Goal: Book appointment/travel/reservation

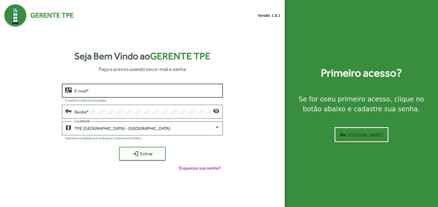
click at [108, 93] on input "E-mail *" at bounding box center [146, 90] width 145 height 5
type input "**********"
click at [119, 147] on button "login Entrar" at bounding box center [142, 154] width 47 height 14
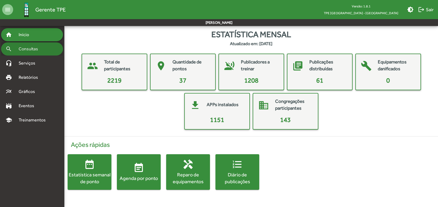
click at [25, 49] on span "Consultas" at bounding box center [30, 49] width 30 height 7
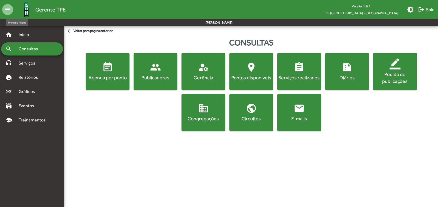
click at [8, 9] on mat-icon "menu" at bounding box center [7, 9] width 11 height 11
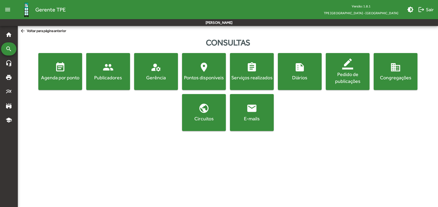
click at [8, 9] on mat-icon "menu" at bounding box center [7, 9] width 11 height 11
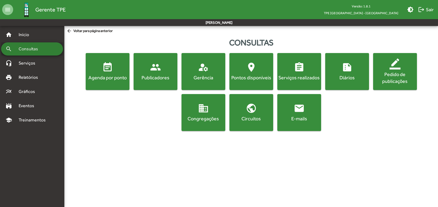
click at [35, 48] on span "Consultas" at bounding box center [30, 49] width 30 height 7
click at [98, 71] on span "event_note Agenda por ponto" at bounding box center [108, 71] width 42 height 19
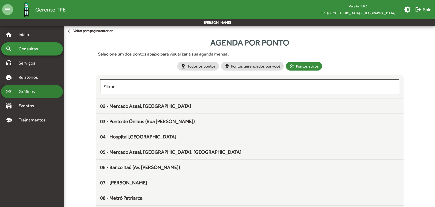
click at [40, 91] on span "Gráficos" at bounding box center [28, 91] width 27 height 7
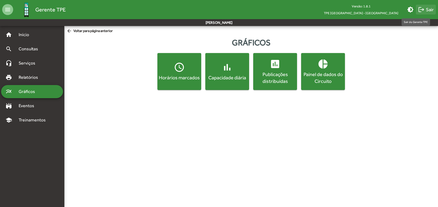
click at [426, 10] on span "logout Sair" at bounding box center [426, 10] width 16 height 10
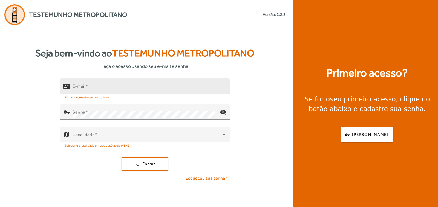
click at [103, 89] on input "E-mail" at bounding box center [148, 88] width 153 height 7
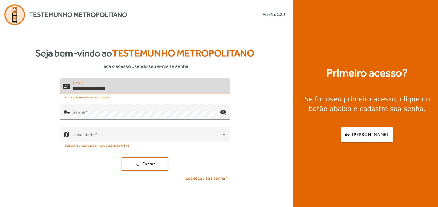
type input "**********"
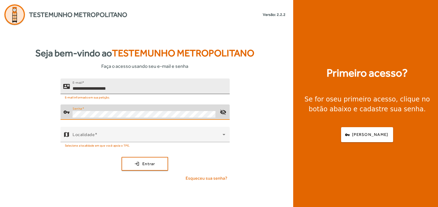
click at [121, 157] on button "login Entrar" at bounding box center [144, 164] width 47 height 14
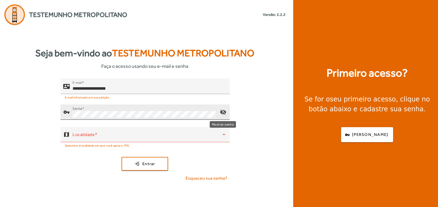
click at [222, 111] on mat-icon "visibility_off" at bounding box center [222, 112] width 13 height 13
click at [222, 111] on mat-icon "visibility" at bounding box center [222, 112] width 13 height 13
click at [152, 164] on span "Entrar" at bounding box center [148, 164] width 13 height 6
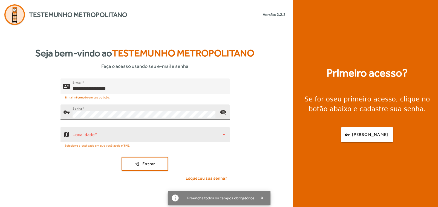
click at [119, 137] on span at bounding box center [147, 137] width 150 height 7
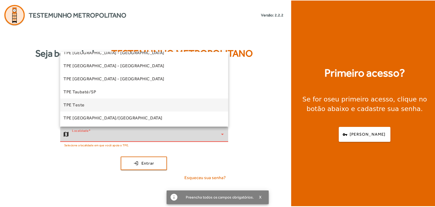
scroll to position [138, 0]
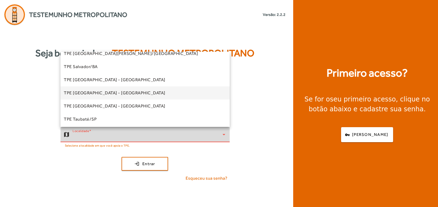
click at [112, 95] on span "TPE [GEOGRAPHIC_DATA] - [GEOGRAPHIC_DATA]" at bounding box center [114, 93] width 101 height 7
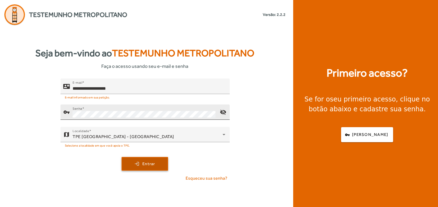
click at [145, 167] on span "submit" at bounding box center [144, 163] width 45 height 13
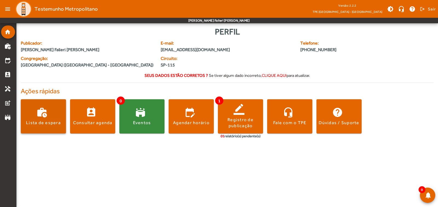
click at [33, 124] on div "Lista de espera" at bounding box center [43, 123] width 35 height 6
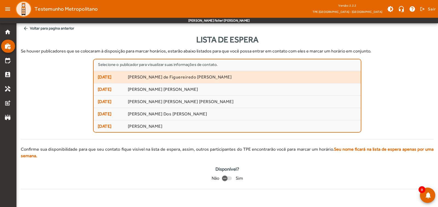
click at [167, 76] on span "[PERSON_NAME] de Figuereiredo [PERSON_NAME]" at bounding box center [242, 77] width 229 height 6
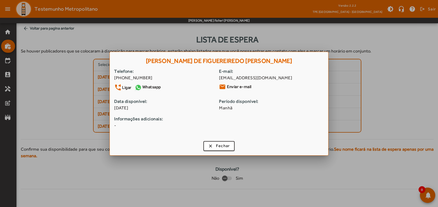
click at [134, 39] on div at bounding box center [219, 103] width 438 height 207
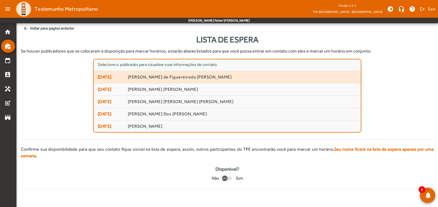
click at [112, 77] on span "[DATE]" at bounding box center [111, 77] width 26 height 7
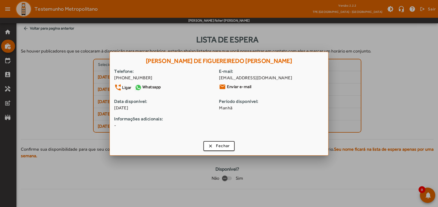
click at [131, 42] on div at bounding box center [219, 103] width 438 height 207
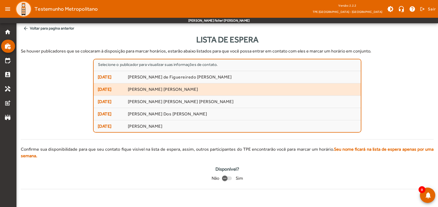
click at [106, 87] on span "[DATE]" at bounding box center [111, 89] width 26 height 7
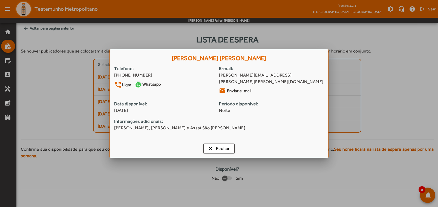
click at [134, 36] on div at bounding box center [219, 103] width 438 height 207
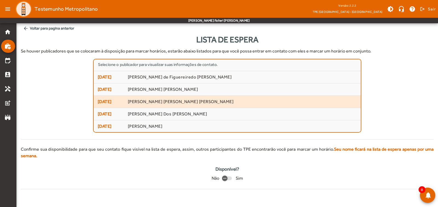
click at [110, 101] on span "[DATE]" at bounding box center [111, 101] width 26 height 7
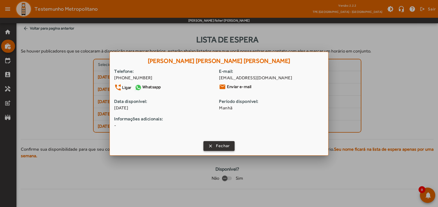
click at [224, 147] on span "Fechar" at bounding box center [223, 146] width 14 height 6
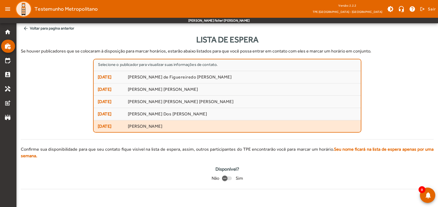
click at [102, 126] on span "[DATE]" at bounding box center [111, 126] width 26 height 7
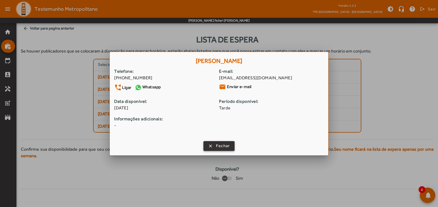
click at [217, 147] on span "Fechar" at bounding box center [223, 146] width 14 height 6
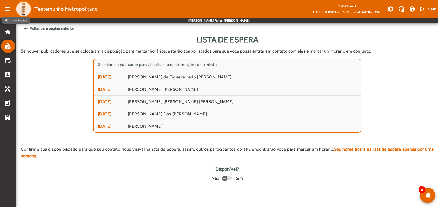
click at [4, 8] on mat-icon "menu" at bounding box center [7, 9] width 11 height 11
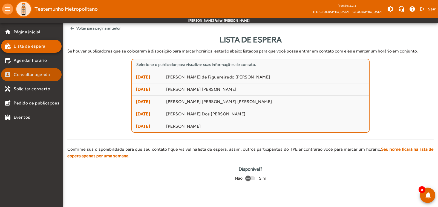
click at [24, 79] on mat-list-item "perm_contact_calendar Consultar agenda" at bounding box center [31, 74] width 60 height 13
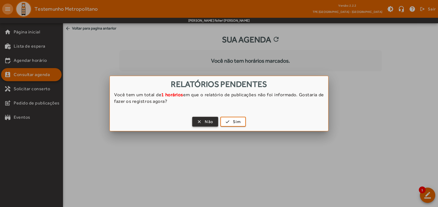
click at [207, 121] on span "Não" at bounding box center [209, 122] width 8 height 6
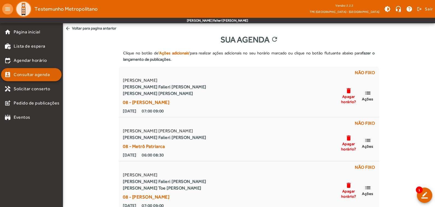
click at [42, 74] on span "Consultar agenda" at bounding box center [32, 74] width 36 height 7
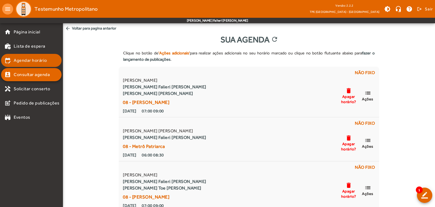
click at [40, 61] on span "Agendar horário" at bounding box center [30, 60] width 33 height 7
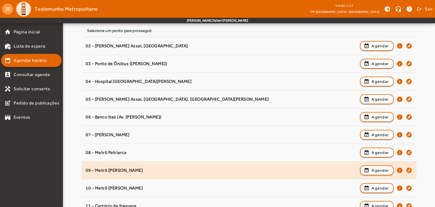
scroll to position [82, 0]
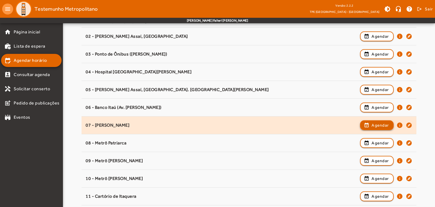
click at [369, 123] on span "button" at bounding box center [377, 125] width 33 height 13
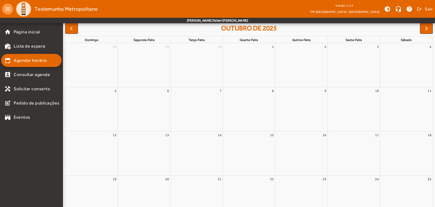
scroll to position [0, 0]
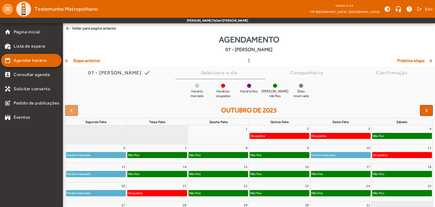
click at [319, 136] on div "Ocupados" at bounding box center [319, 135] width 16 height 5
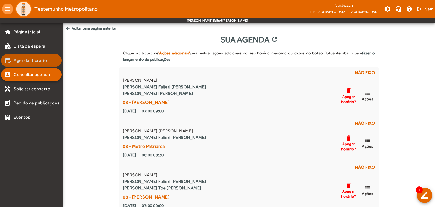
click at [29, 60] on span "Agendar horário" at bounding box center [30, 60] width 33 height 7
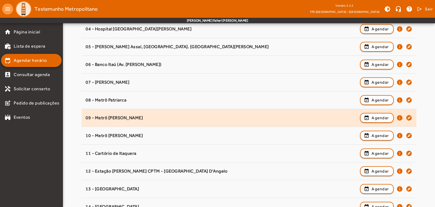
scroll to position [134, 0]
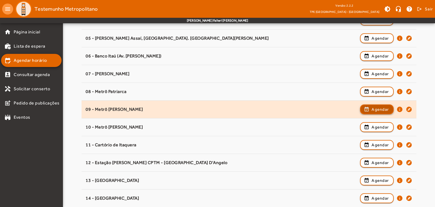
click at [364, 107] on span "button" at bounding box center [377, 109] width 33 height 13
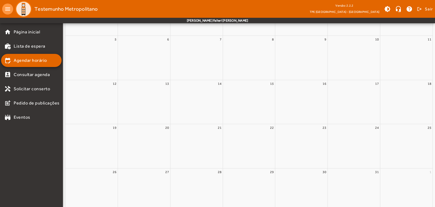
scroll to position [0, 0]
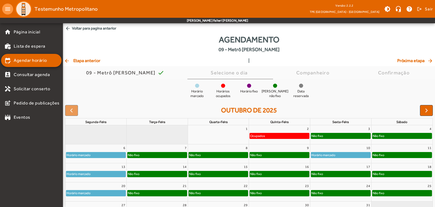
click at [336, 137] on div "Não fixo" at bounding box center [340, 135] width 59 height 5
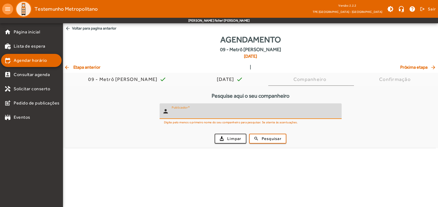
click at [237, 115] on input "Publicador" at bounding box center [255, 113] width 166 height 7
type input "******"
click at [271, 141] on span "Pesquisar" at bounding box center [272, 139] width 20 height 6
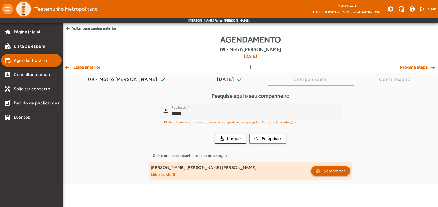
click at [321, 174] on span "button" at bounding box center [330, 170] width 38 height 13
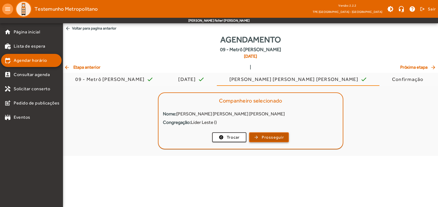
click at [282, 140] on span "Prosseguir" at bounding box center [273, 137] width 22 height 6
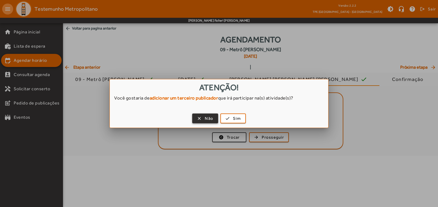
click at [201, 117] on span "button" at bounding box center [205, 118] width 25 height 13
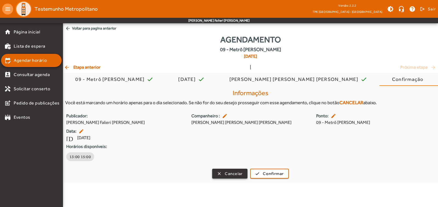
click at [227, 172] on span "Cancelar" at bounding box center [234, 174] width 18 height 6
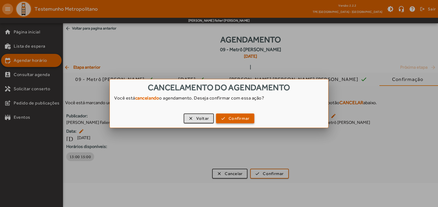
click at [232, 120] on span "Confirmar" at bounding box center [238, 118] width 21 height 6
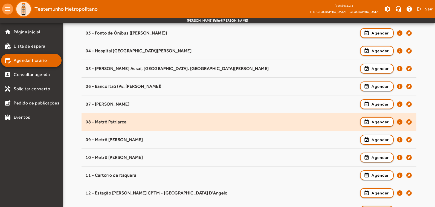
scroll to position [134, 0]
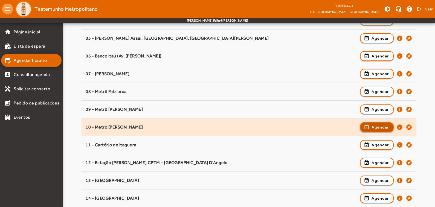
click at [368, 124] on span "button" at bounding box center [377, 127] width 33 height 13
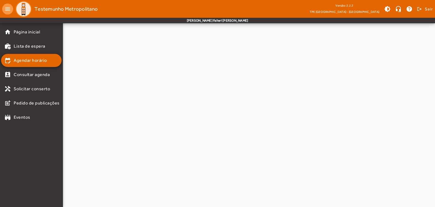
click at [368, 124] on mat-tab-body at bounding box center [249, 72] width 372 height 269
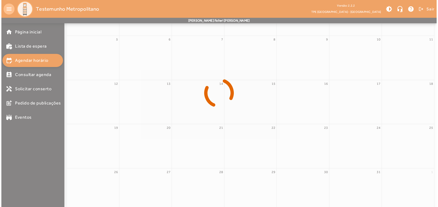
scroll to position [0, 0]
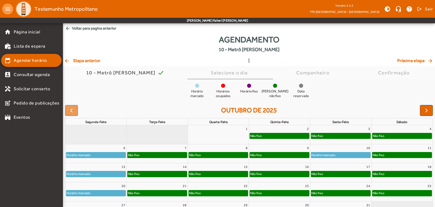
click at [325, 135] on div "Não fixo" at bounding box center [340, 135] width 59 height 5
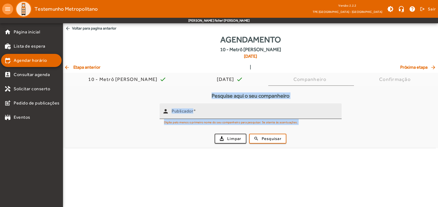
click at [202, 110] on input "Publicador" at bounding box center [255, 113] width 166 height 7
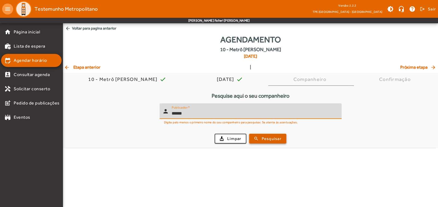
type input "******"
click at [260, 143] on button "search Pesquisar" at bounding box center [267, 139] width 37 height 10
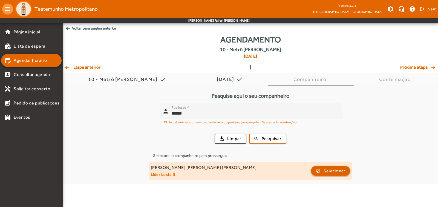
click at [325, 169] on span "Selecionar" at bounding box center [334, 171] width 22 height 7
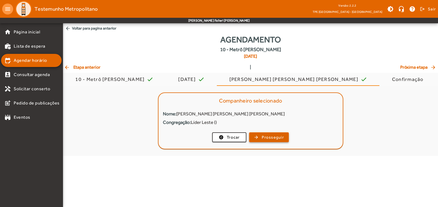
click at [279, 140] on span "Prosseguir" at bounding box center [273, 137] width 22 height 6
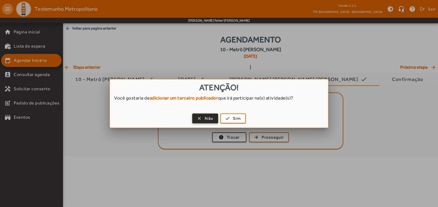
click at [206, 115] on span "button" at bounding box center [205, 118] width 25 height 13
